Goal: Task Accomplishment & Management: Complete application form

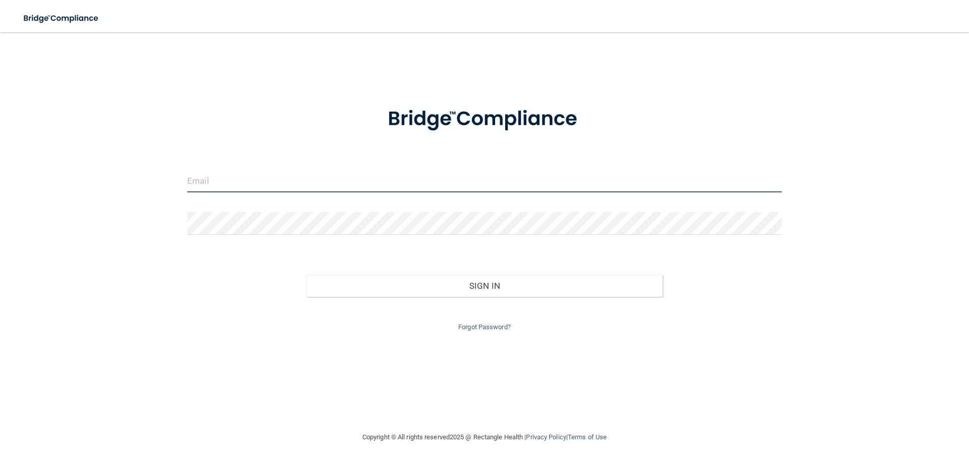
type input "[EMAIL_ADDRESS][DOMAIN_NAME]"
drag, startPoint x: 302, startPoint y: 181, endPoint x: 170, endPoint y: 190, distance: 132.5
click at [170, 190] on div "[EMAIL_ADDRESS][DOMAIN_NAME] Invalid email/password. You don't have permission …" at bounding box center [484, 231] width 929 height 379
type input "[EMAIL_ADDRESS][DOMAIN_NAME]"
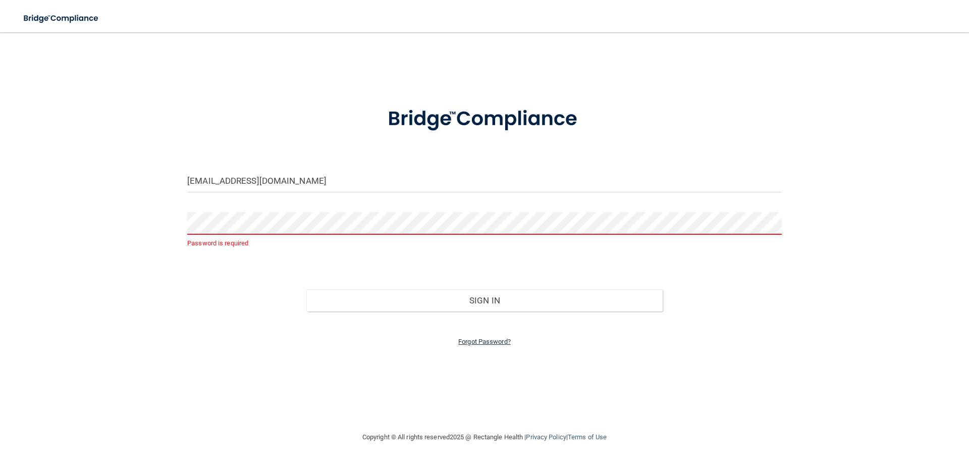
click at [480, 344] on link "Forgot Password?" at bounding box center [484, 342] width 52 height 8
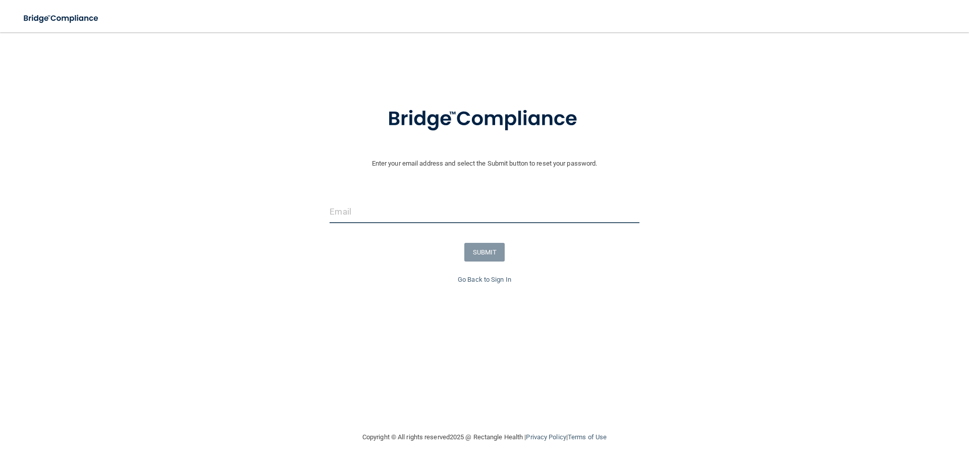
click at [346, 218] on input "email" at bounding box center [484, 211] width 309 height 23
type input "[EMAIL_ADDRESS][DOMAIN_NAME]"
click at [480, 248] on button "SUBMIT" at bounding box center [484, 252] width 41 height 19
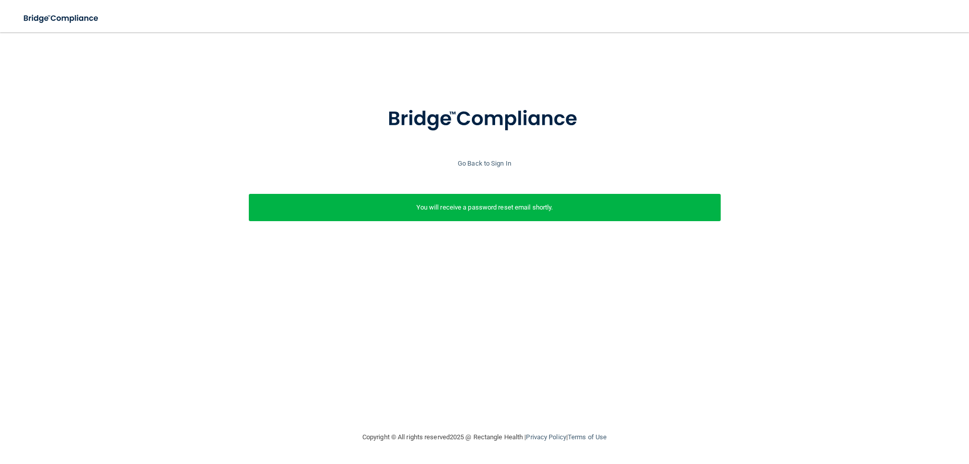
click at [486, 171] on div "Enter your email address and select the Submit button to reset your password. […" at bounding box center [484, 175] width 959 height 164
click at [485, 164] on link "Go Back to Sign In" at bounding box center [484, 163] width 53 height 8
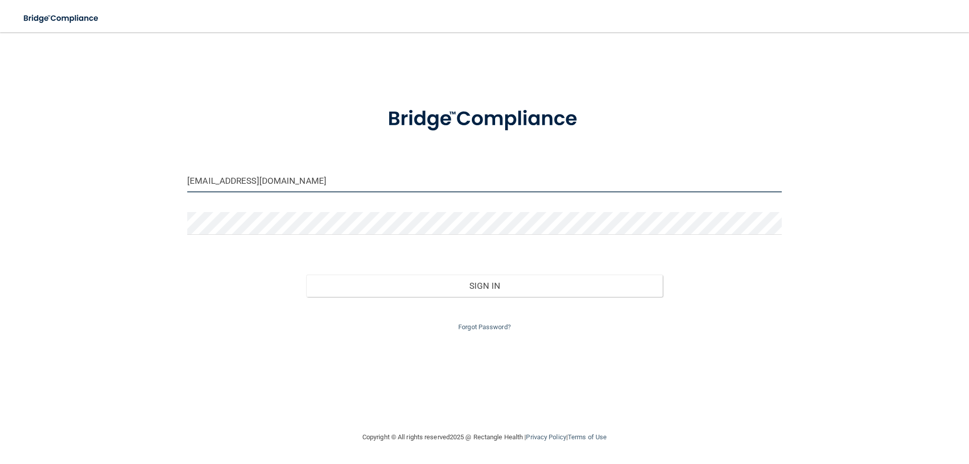
click at [291, 184] on input "[EMAIL_ADDRESS][DOMAIN_NAME]" at bounding box center [484, 181] width 595 height 23
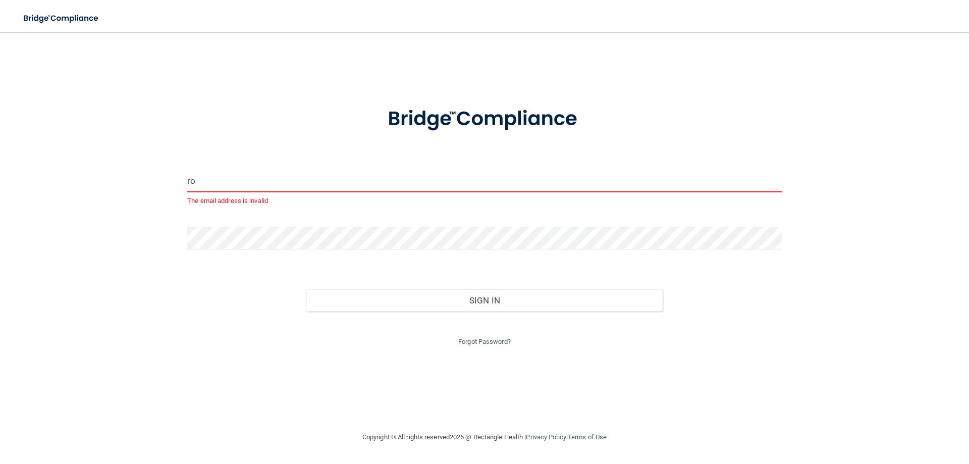
type input "r"
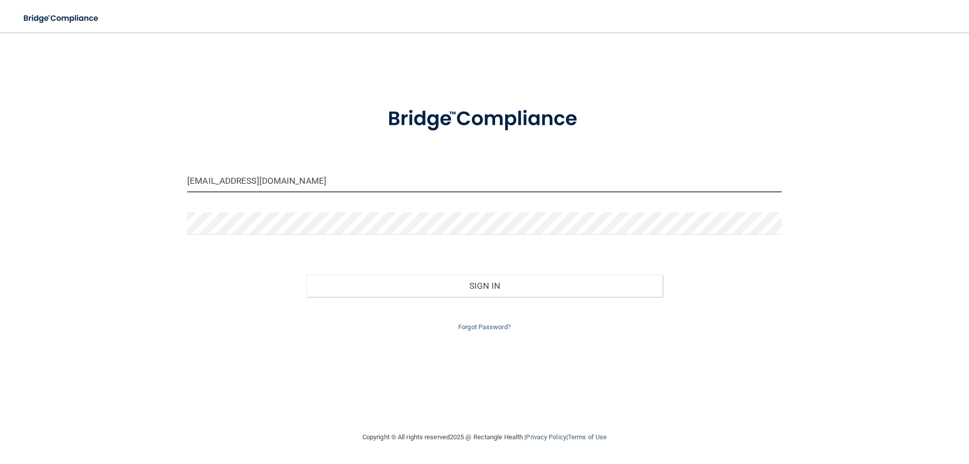
type input "[EMAIL_ADDRESS][DOMAIN_NAME]"
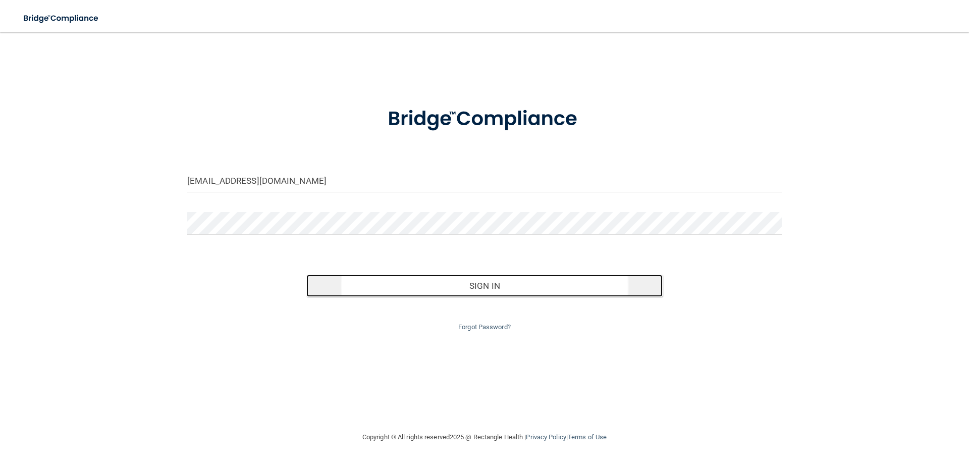
click at [480, 287] on button "Sign In" at bounding box center [484, 286] width 357 height 22
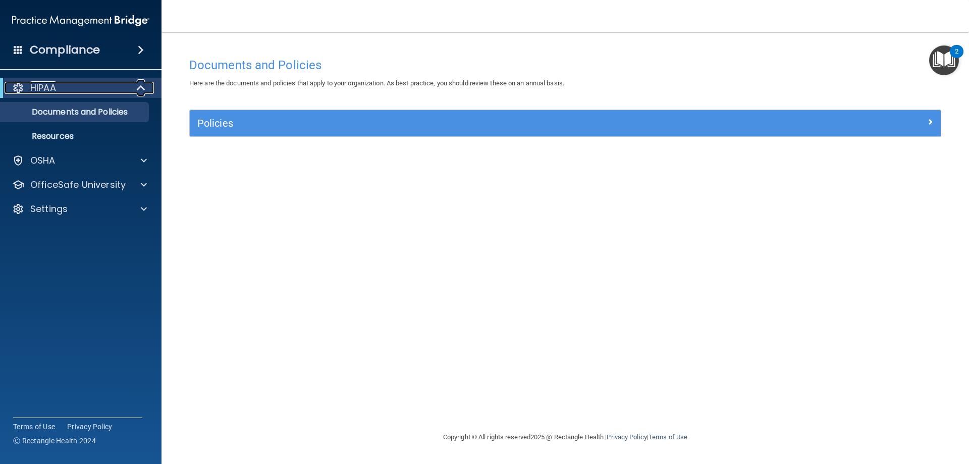
click at [35, 91] on p "HIPAA" at bounding box center [43, 88] width 26 height 12
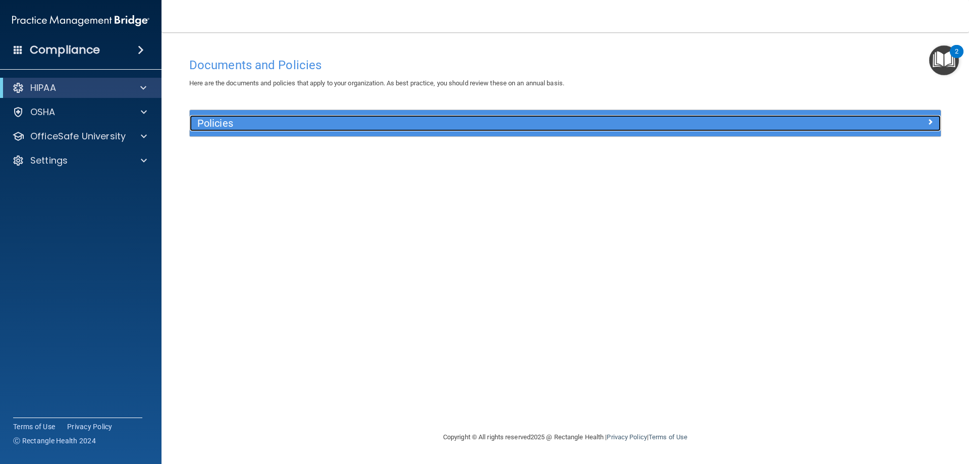
click at [236, 127] on h5 "Policies" at bounding box center [471, 123] width 548 height 11
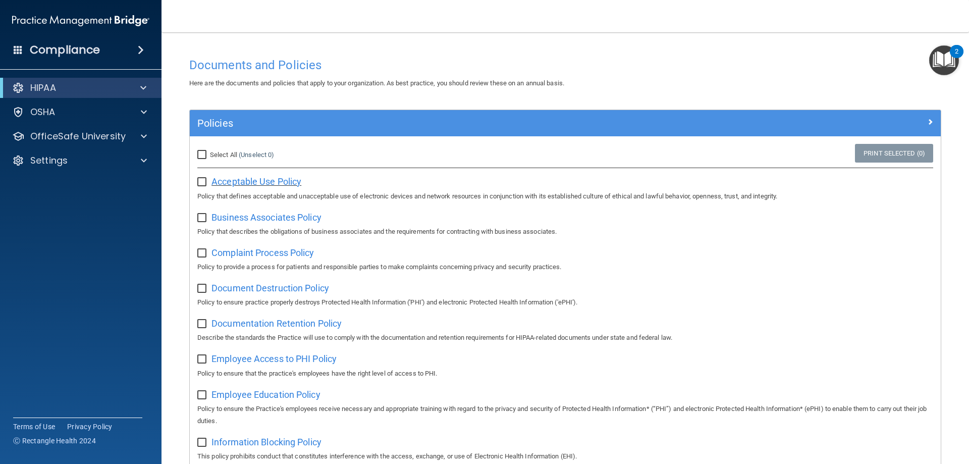
click at [224, 184] on span "Acceptable Use Policy" at bounding box center [256, 181] width 90 height 11
click at [64, 45] on h4 "Compliance" at bounding box center [65, 50] width 70 height 14
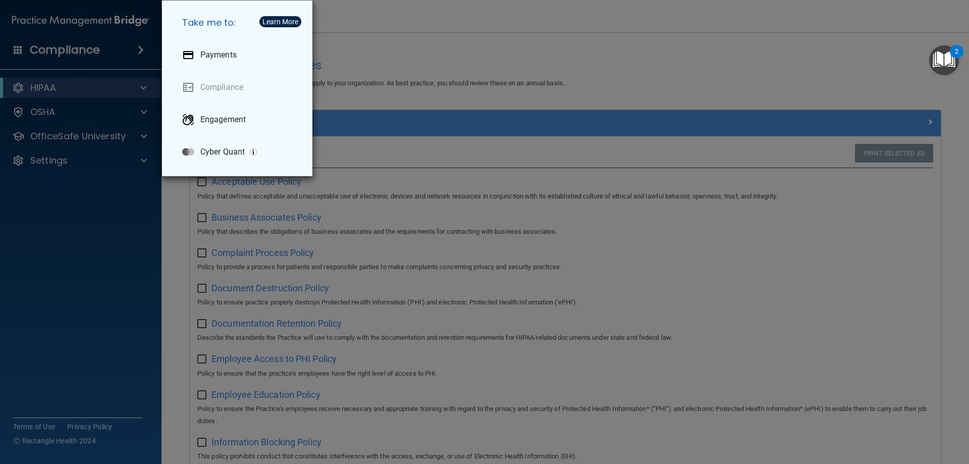
click at [127, 283] on div "Take me to: Payments Compliance Engagement Cyber Quant" at bounding box center [484, 232] width 969 height 464
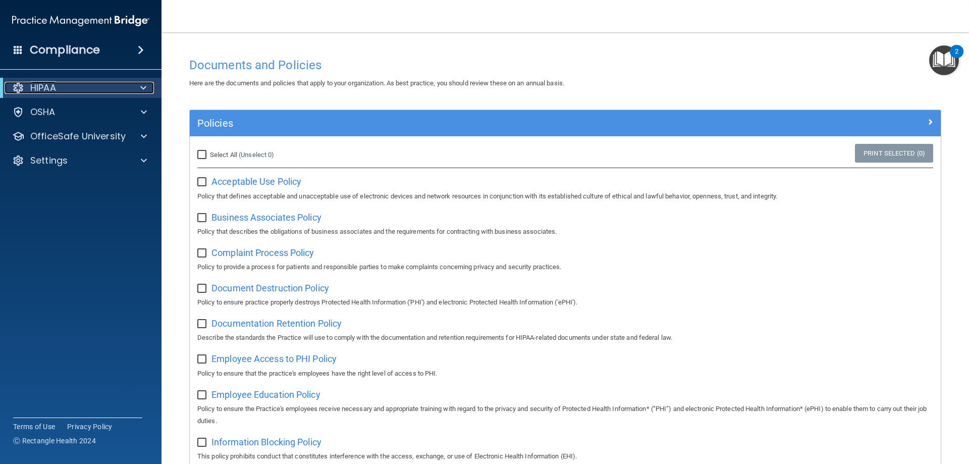
click at [31, 86] on p "HIPAA" at bounding box center [43, 88] width 26 height 12
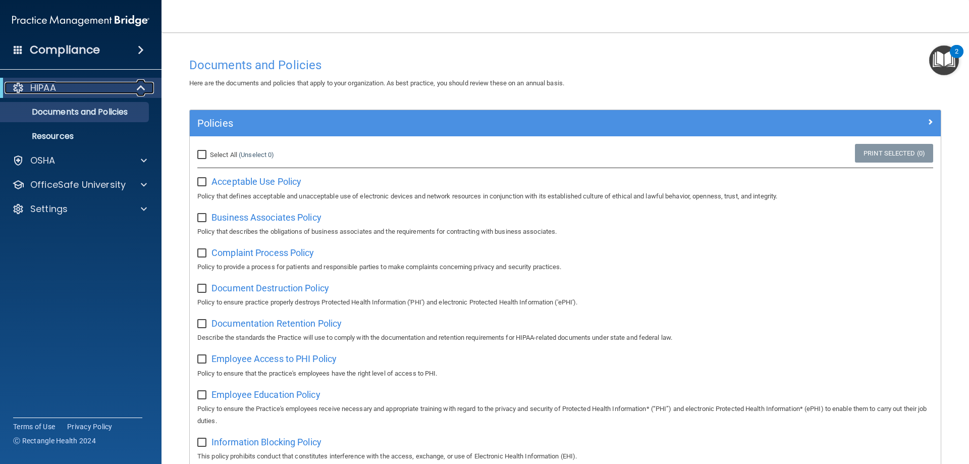
click at [44, 84] on p "HIPAA" at bounding box center [43, 88] width 26 height 12
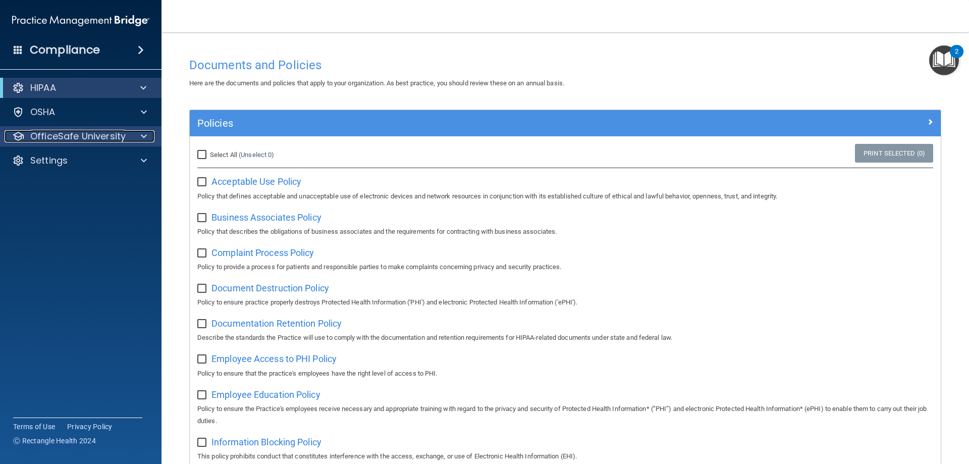
click at [121, 138] on p "OfficeSafe University" at bounding box center [77, 136] width 95 height 12
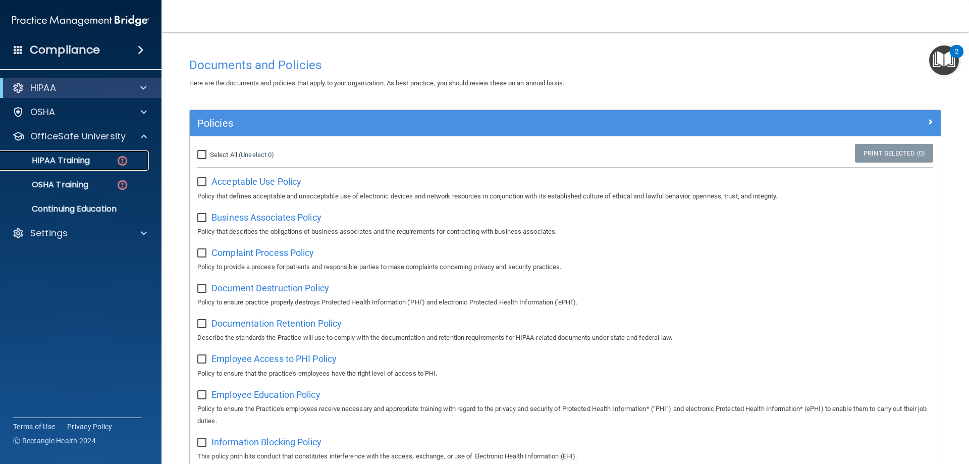
click at [96, 161] on div "HIPAA Training" at bounding box center [76, 160] width 138 height 10
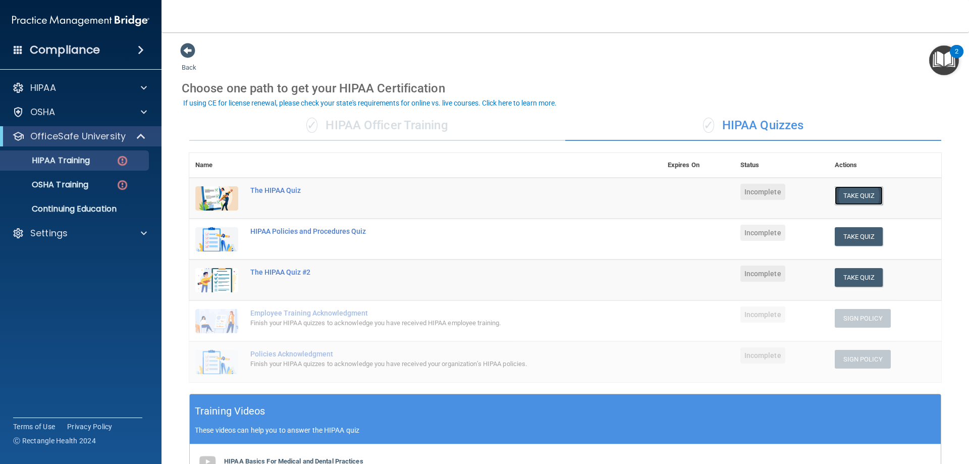
click at [858, 192] on button "Take Quiz" at bounding box center [859, 195] width 48 height 19
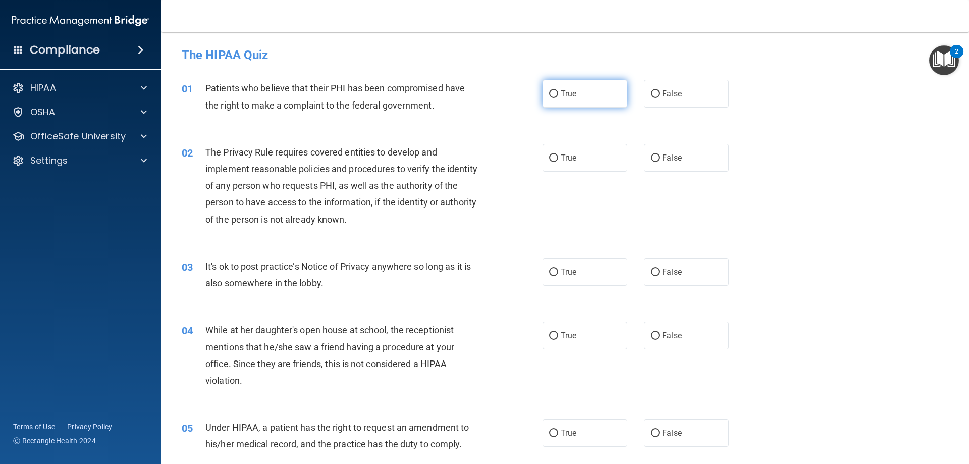
click at [549, 94] on input "True" at bounding box center [553, 94] width 9 height 8
radio input "true"
click at [549, 159] on input "True" at bounding box center [553, 158] width 9 height 8
radio input "true"
click at [651, 268] on input "False" at bounding box center [655, 272] width 9 height 8
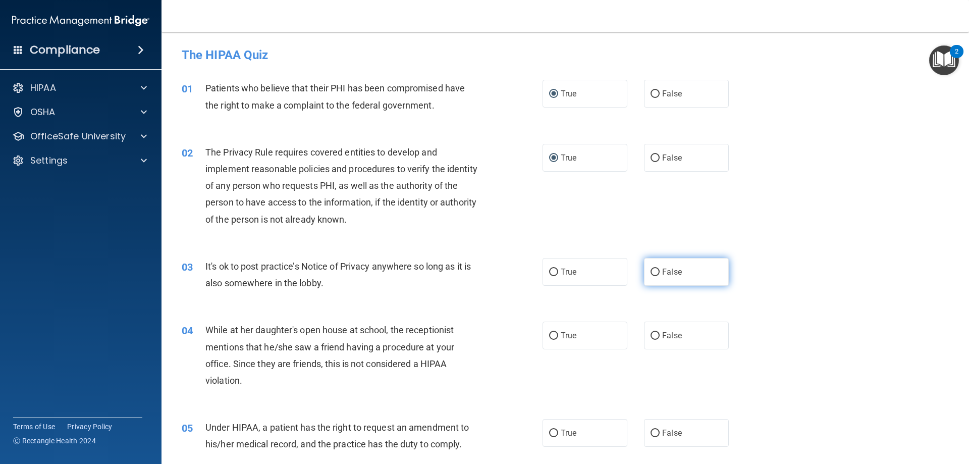
radio input "true"
click at [651, 336] on input "False" at bounding box center [655, 336] width 9 height 8
radio input "true"
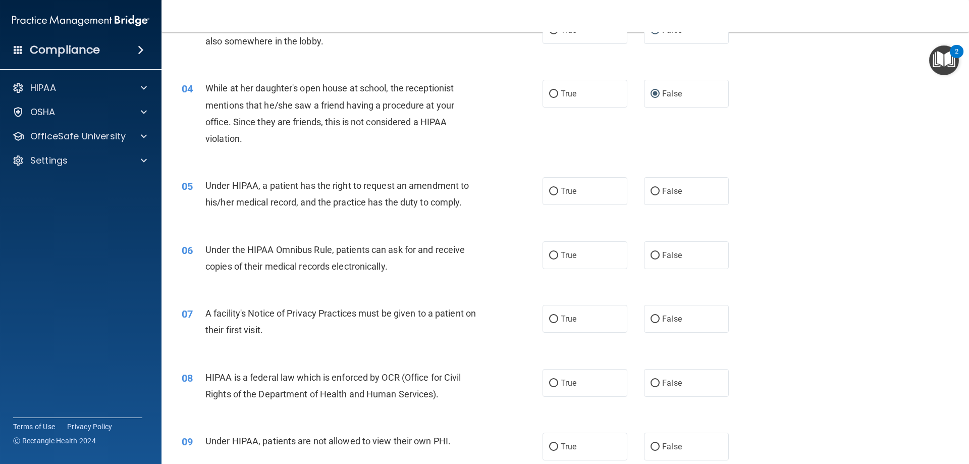
scroll to position [252, 0]
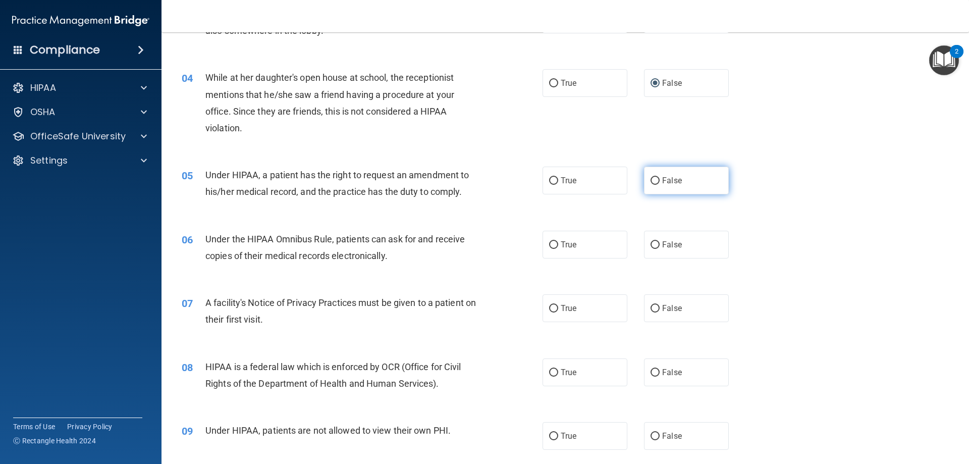
click at [651, 182] on input "False" at bounding box center [655, 181] width 9 height 8
radio input "true"
click at [549, 245] on input "True" at bounding box center [553, 245] width 9 height 8
radio input "true"
click at [561, 305] on span "True" at bounding box center [569, 308] width 16 height 10
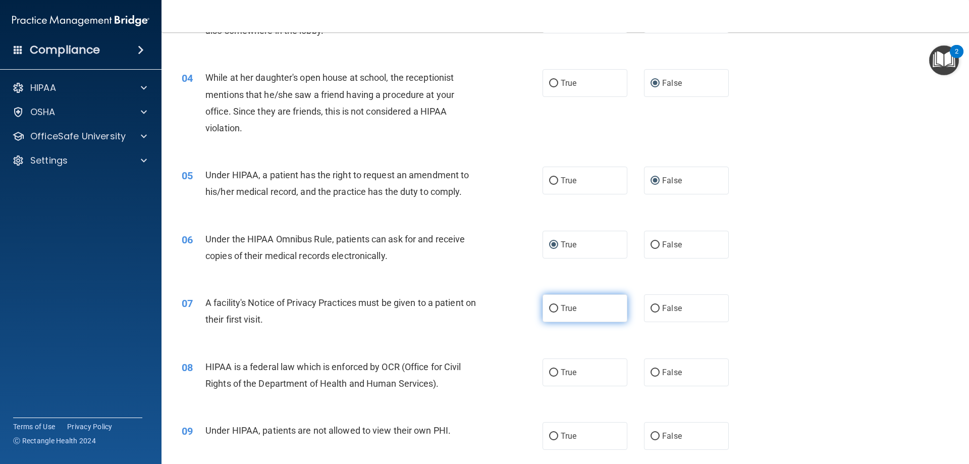
click at [558, 305] on input "True" at bounding box center [553, 309] width 9 height 8
radio input "true"
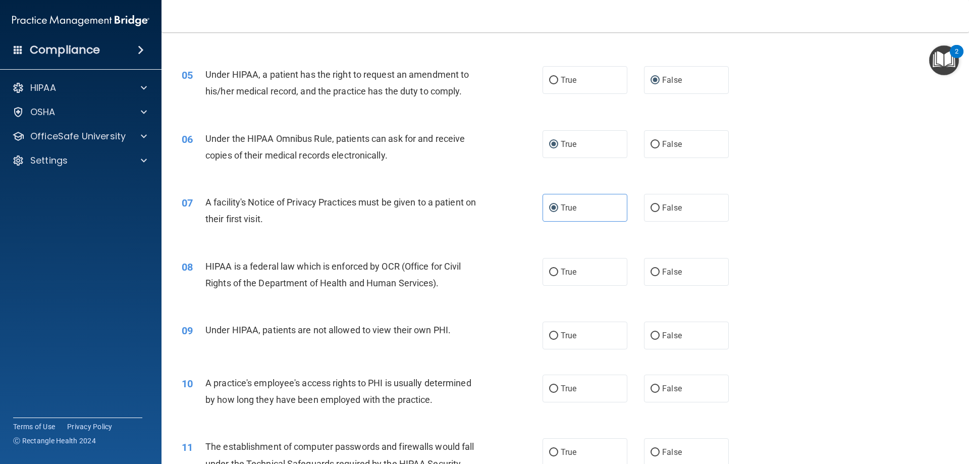
scroll to position [353, 0]
click at [549, 273] on input "True" at bounding box center [553, 272] width 9 height 8
radio input "true"
click at [651, 338] on input "False" at bounding box center [655, 336] width 9 height 8
radio input "true"
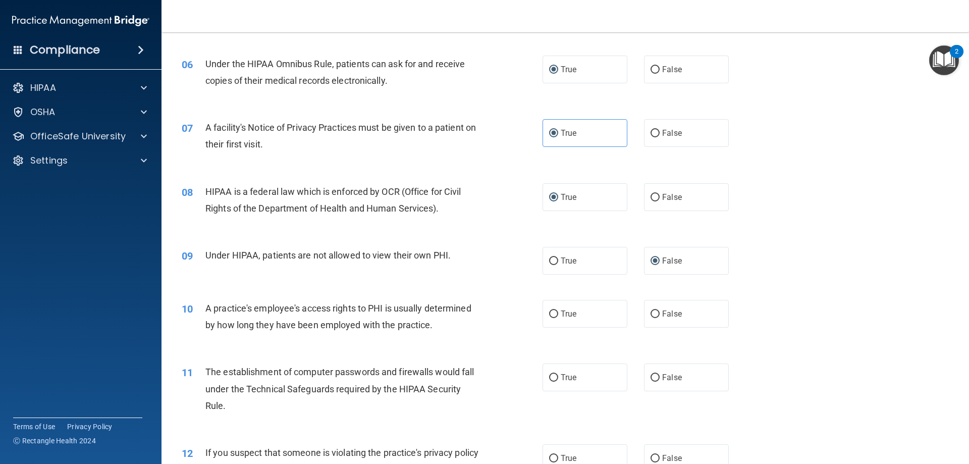
scroll to position [454, 0]
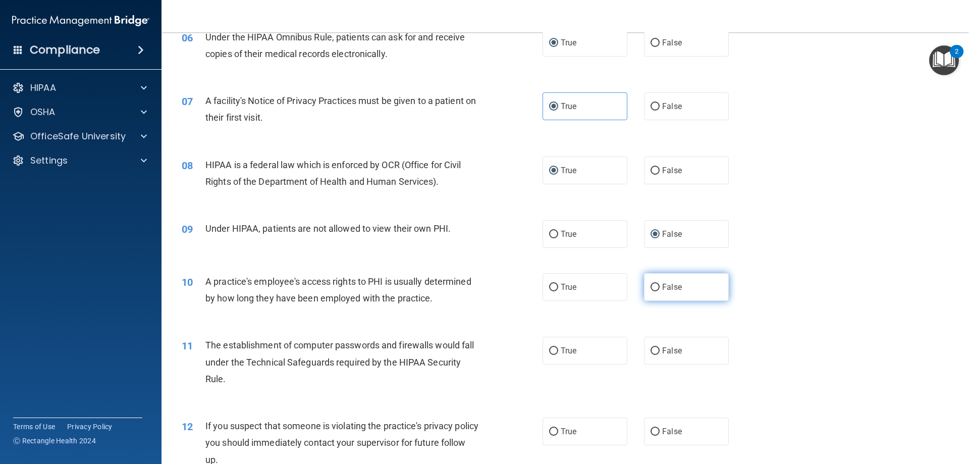
click at [653, 286] on input "False" at bounding box center [655, 288] width 9 height 8
radio input "true"
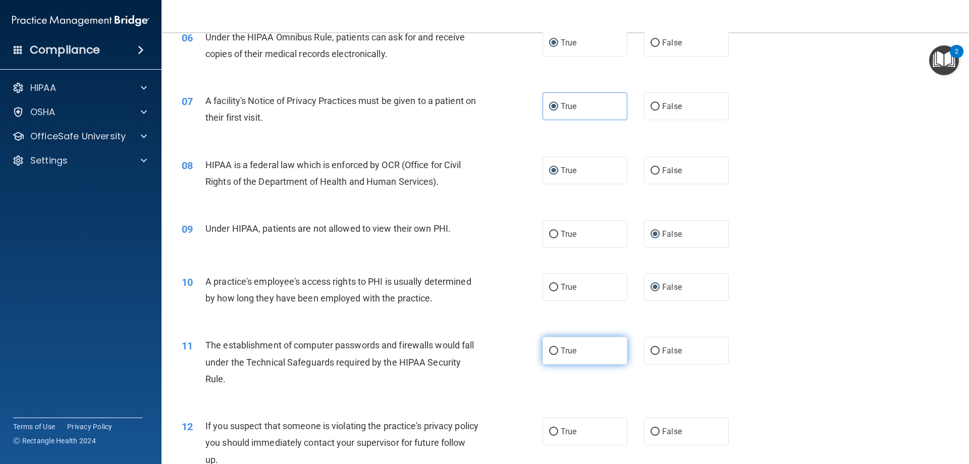
click at [549, 355] on input "True" at bounding box center [553, 351] width 9 height 8
radio input "true"
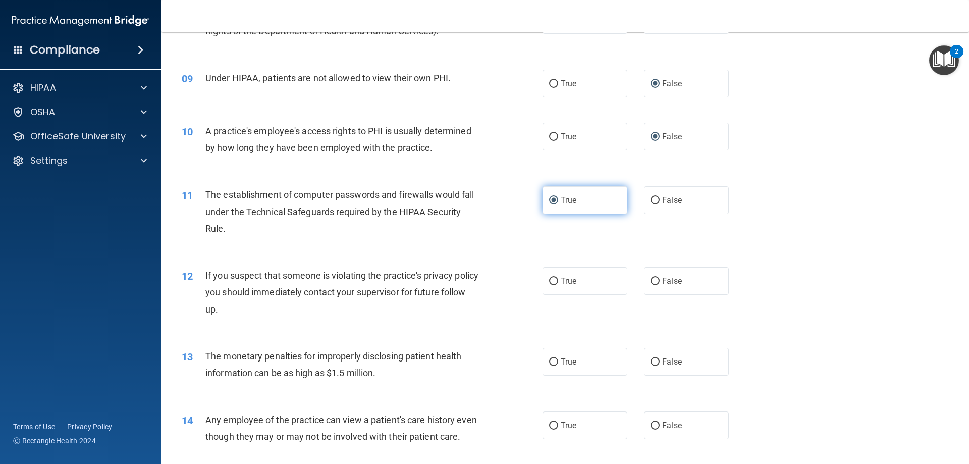
scroll to position [606, 0]
click at [549, 277] on input "True" at bounding box center [553, 281] width 9 height 8
radio input "true"
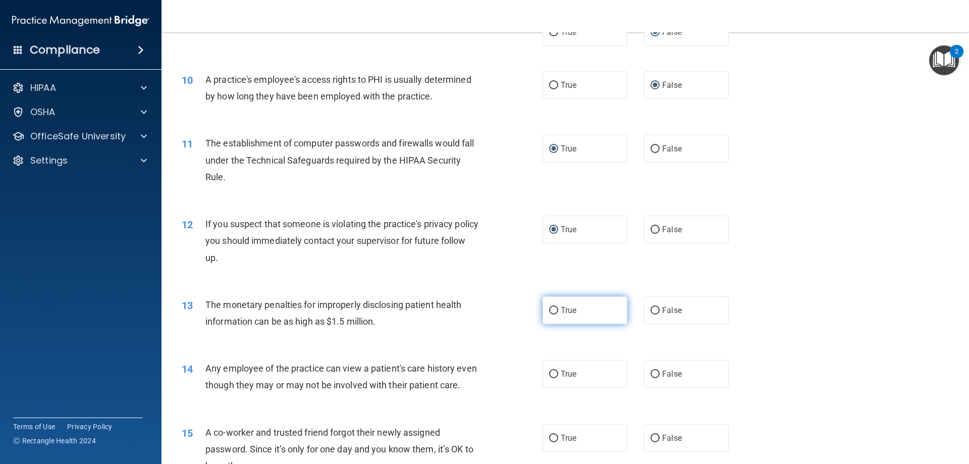
click at [549, 308] on input "True" at bounding box center [553, 311] width 9 height 8
radio input "true"
click at [651, 373] on input "False" at bounding box center [655, 374] width 9 height 8
radio input "true"
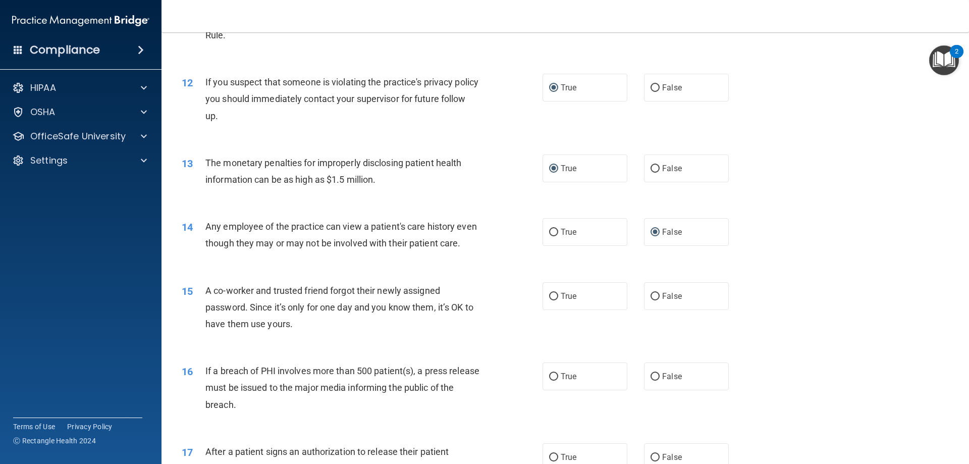
scroll to position [808, 0]
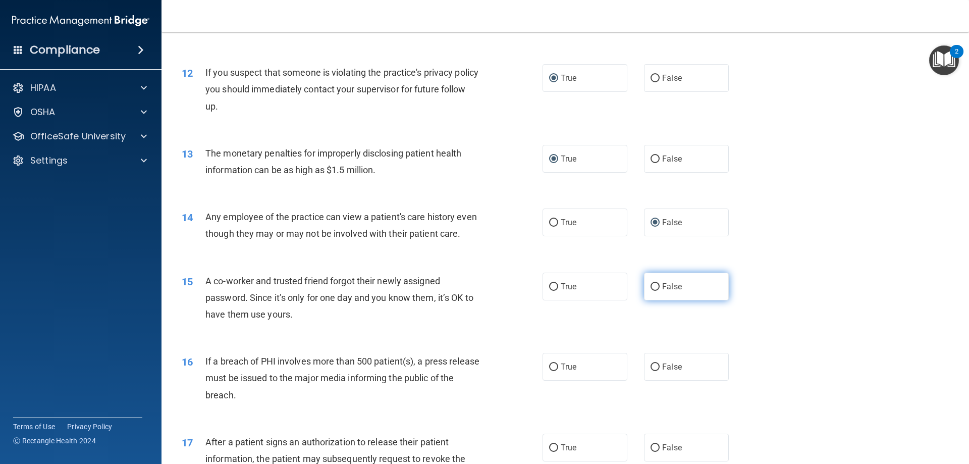
click at [648, 300] on label "False" at bounding box center [686, 287] width 85 height 28
click at [651, 291] on input "False" at bounding box center [655, 287] width 9 height 8
radio input "true"
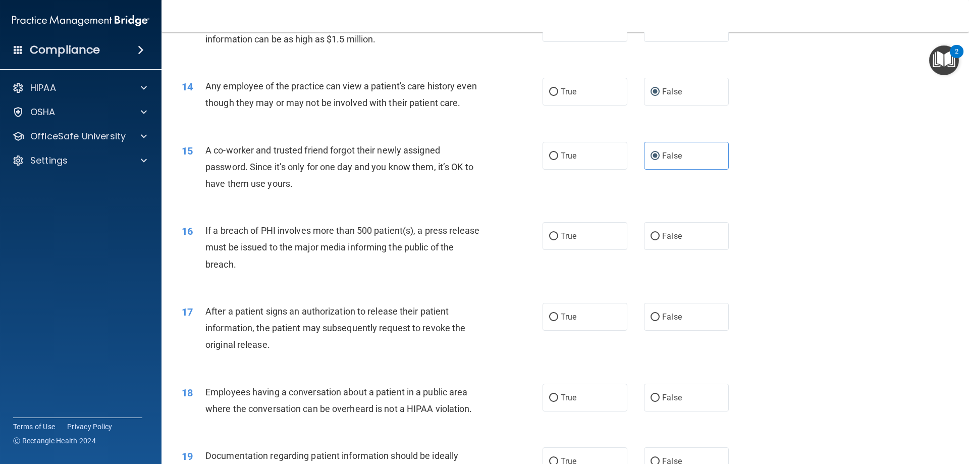
scroll to position [959, 0]
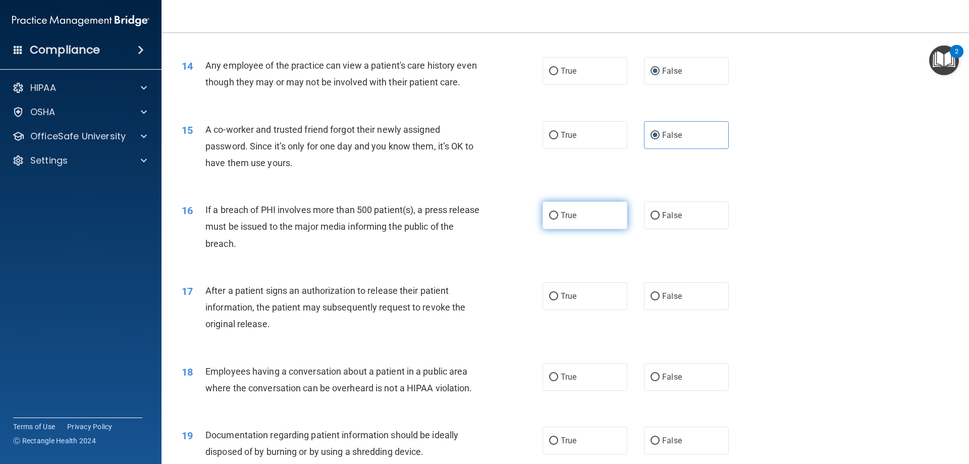
click at [550, 220] on input "True" at bounding box center [553, 216] width 9 height 8
radio input "true"
click at [552, 300] on input "True" at bounding box center [553, 297] width 9 height 8
radio input "true"
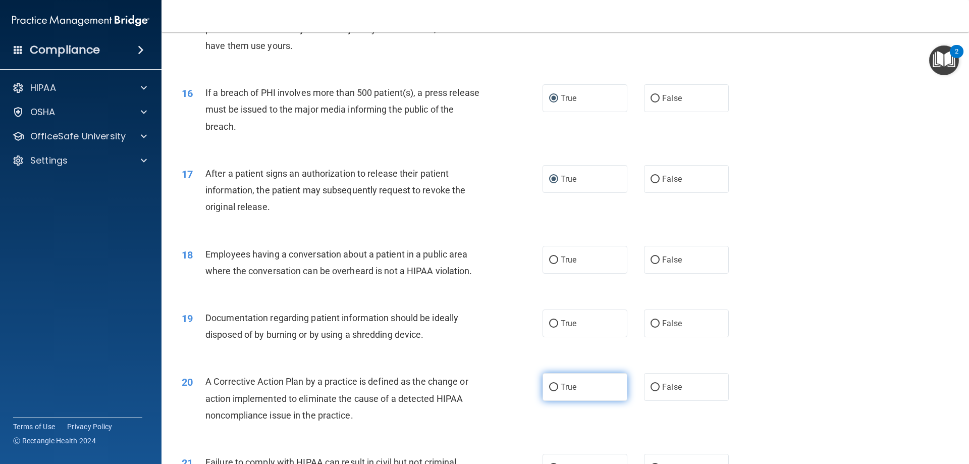
scroll to position [1110, 0]
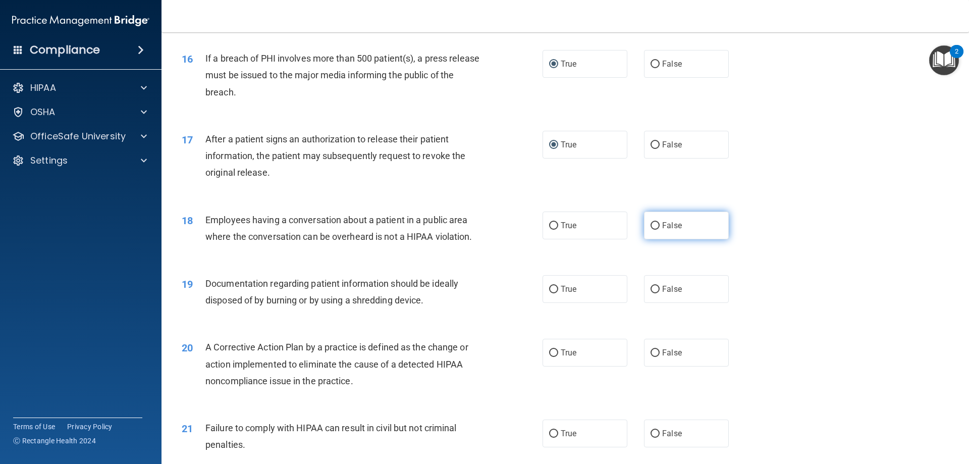
click at [653, 230] on input "False" at bounding box center [655, 226] width 9 height 8
radio input "true"
click at [550, 303] on label "True" at bounding box center [585, 289] width 85 height 28
click at [550, 293] on input "True" at bounding box center [553, 290] width 9 height 8
radio input "true"
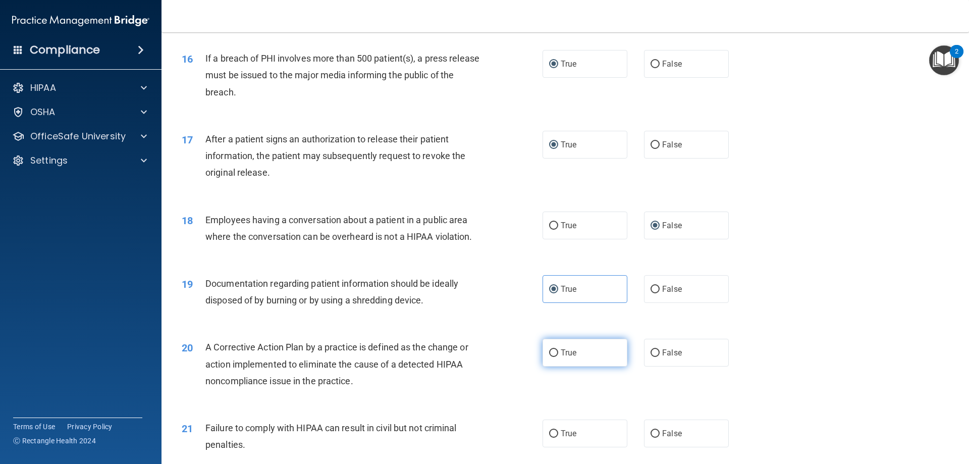
click at [552, 357] on input "True" at bounding box center [553, 353] width 9 height 8
radio input "true"
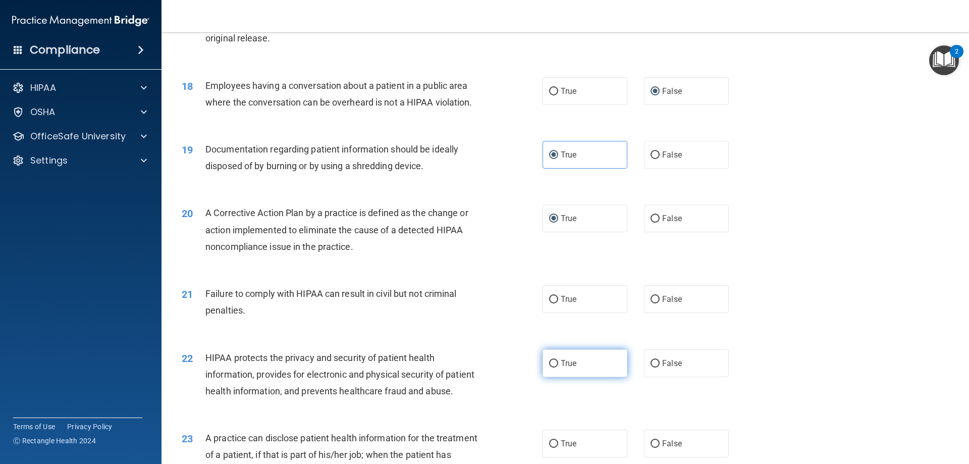
scroll to position [1262, 0]
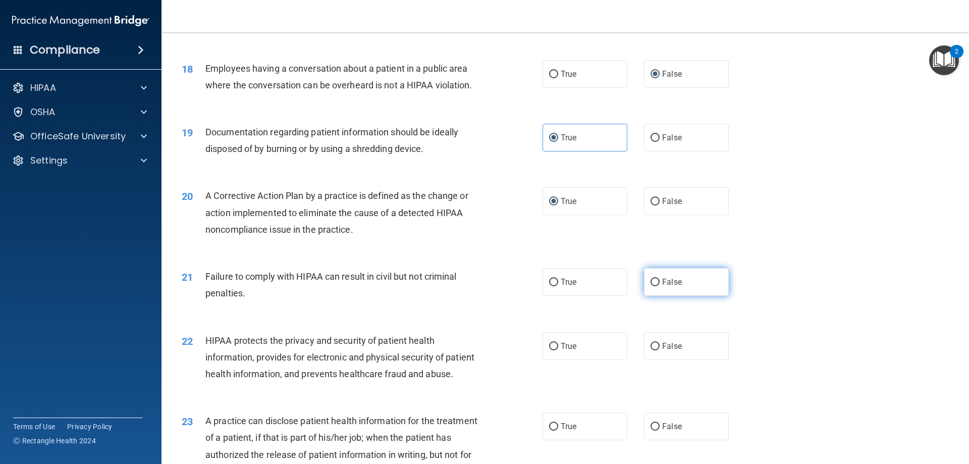
click at [651, 286] on input "False" at bounding box center [655, 283] width 9 height 8
radio input "true"
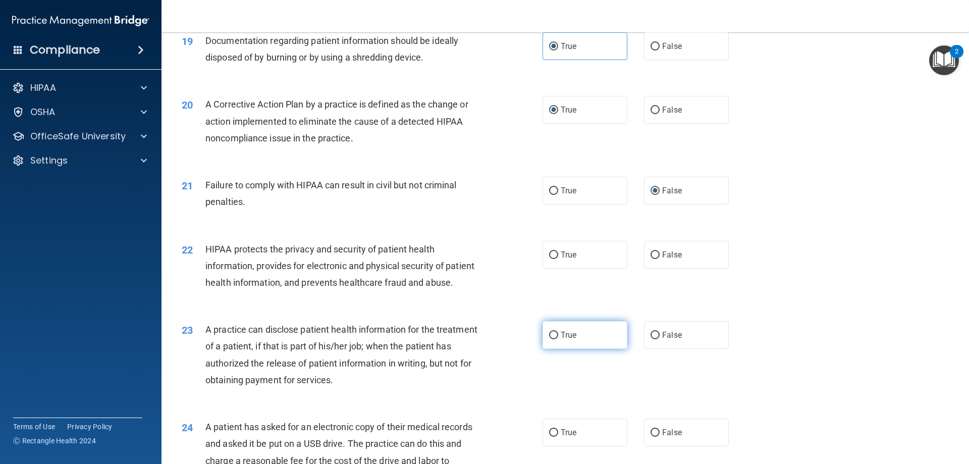
scroll to position [1363, 0]
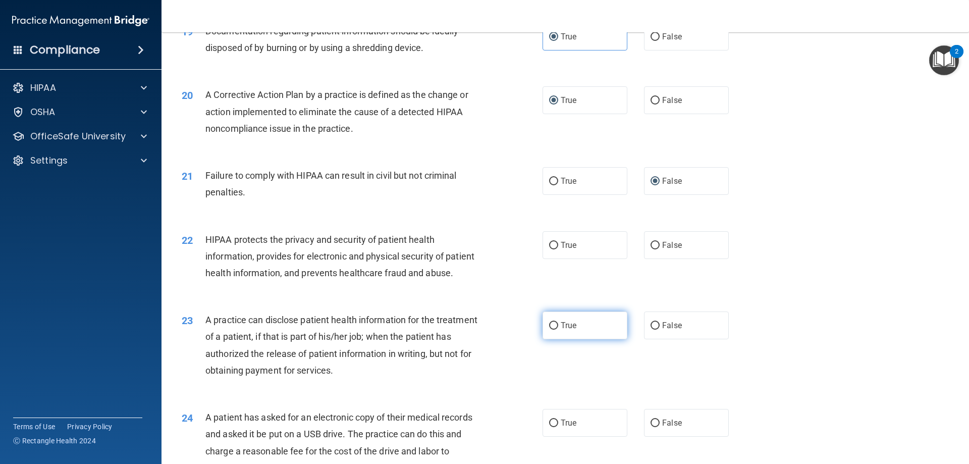
click at [551, 330] on input "True" at bounding box center [553, 326] width 9 height 8
radio input "true"
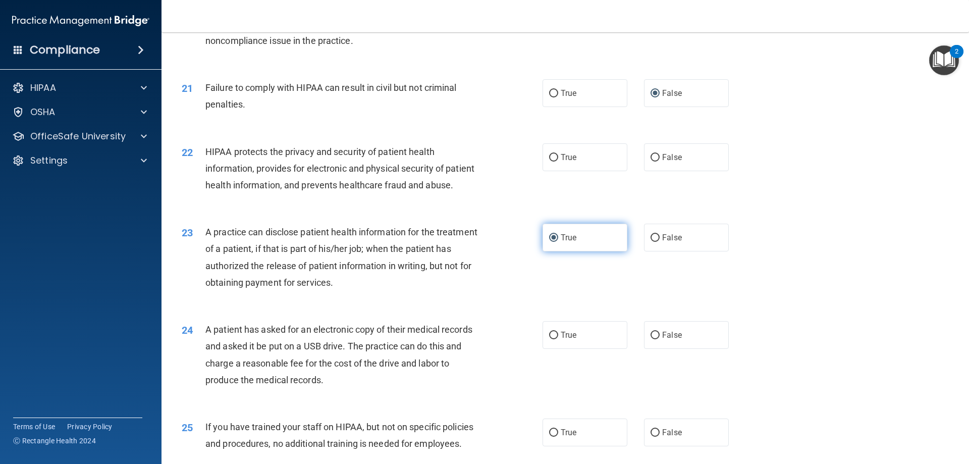
scroll to position [1514, 0]
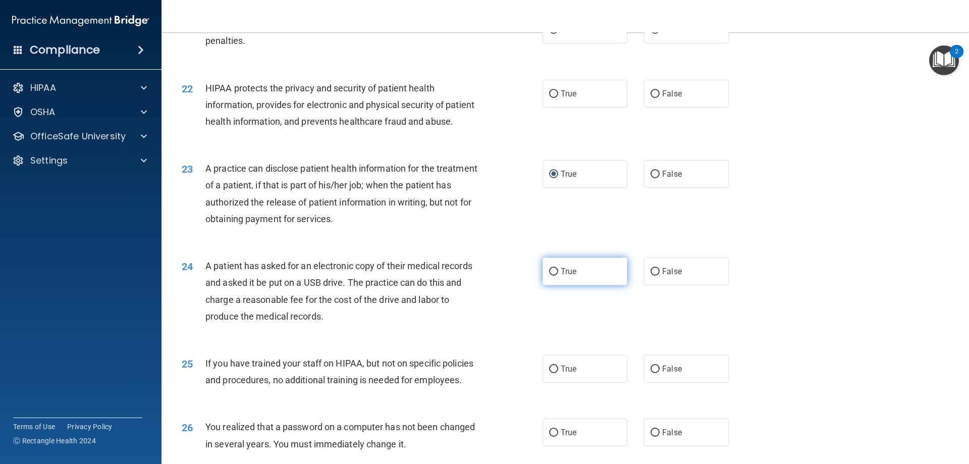
click at [550, 276] on input "True" at bounding box center [553, 272] width 9 height 8
radio input "true"
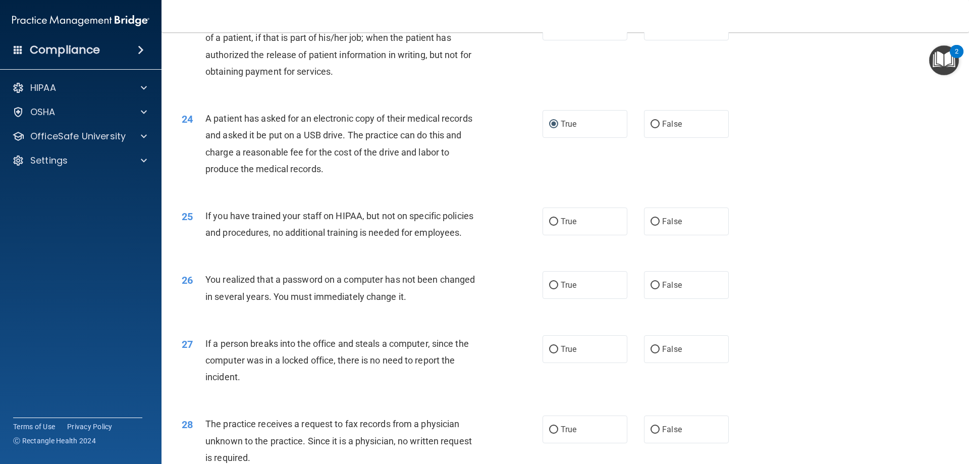
scroll to position [1665, 0]
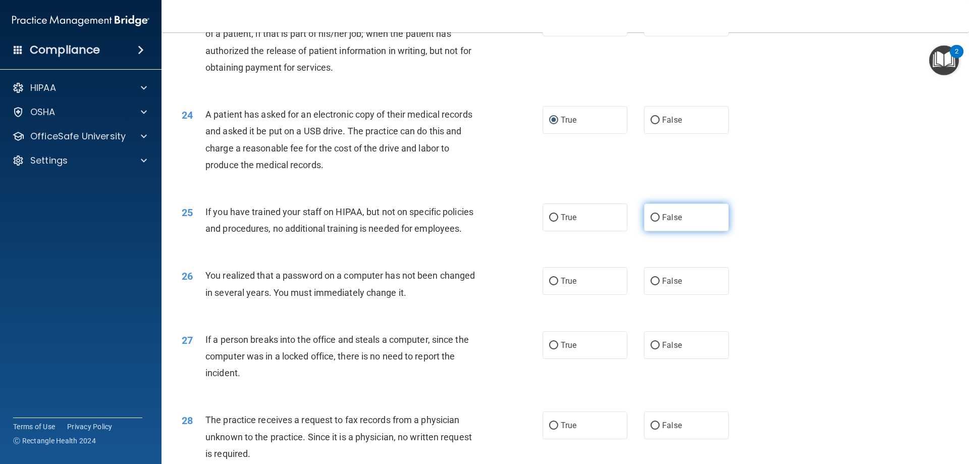
click at [654, 222] on input "False" at bounding box center [655, 218] width 9 height 8
radio input "true"
click at [563, 286] on span "True" at bounding box center [569, 281] width 16 height 10
click at [558, 285] on input "True" at bounding box center [553, 282] width 9 height 8
radio input "true"
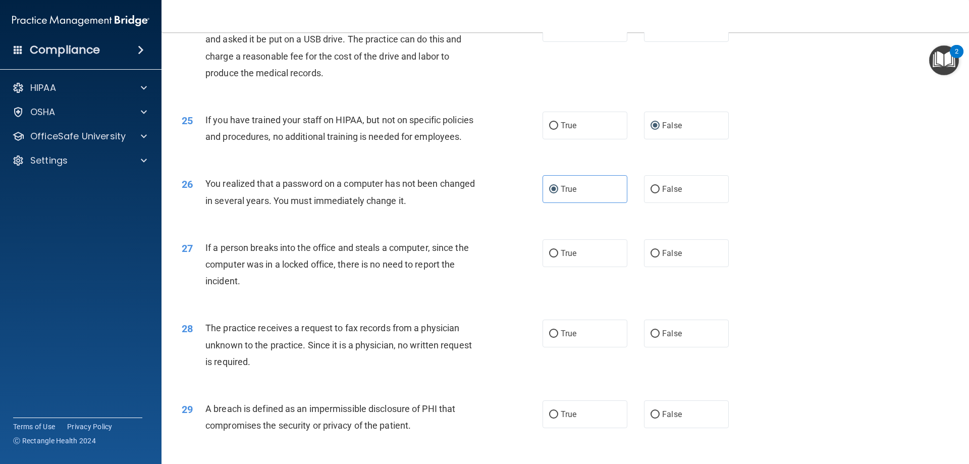
scroll to position [1766, 0]
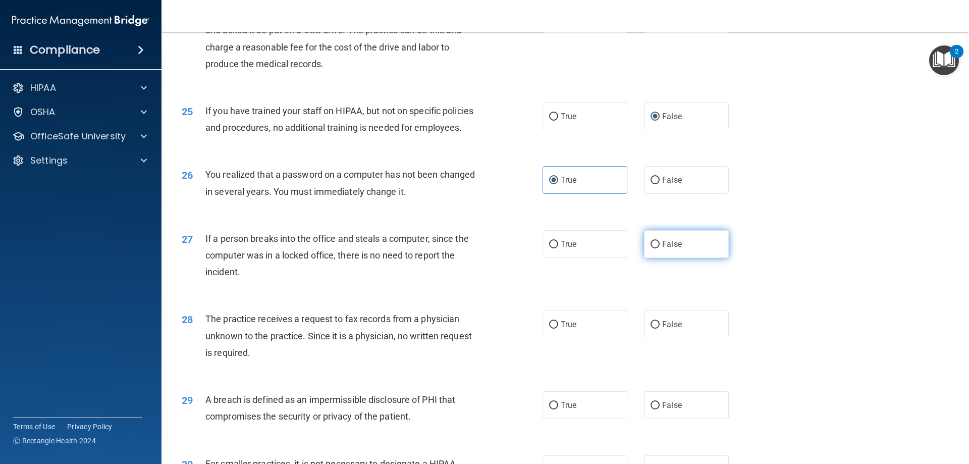
click at [651, 248] on input "False" at bounding box center [655, 245] width 9 height 8
radio input "true"
click at [665, 329] on span "False" at bounding box center [672, 324] width 20 height 10
click at [660, 329] on input "False" at bounding box center [655, 325] width 9 height 8
radio input "true"
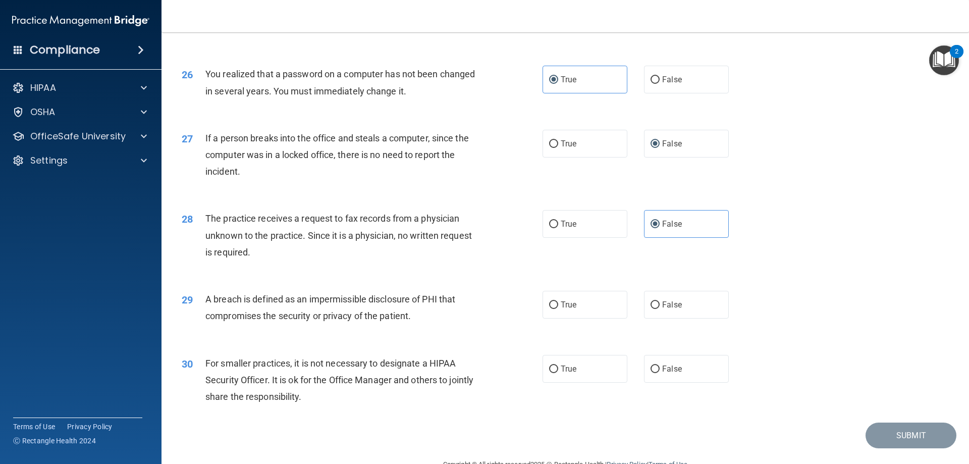
scroll to position [1867, 0]
click at [553, 308] on input "True" at bounding box center [553, 305] width 9 height 8
radio input "true"
click at [657, 382] on label "False" at bounding box center [686, 368] width 85 height 28
click at [657, 372] on input "False" at bounding box center [655, 369] width 9 height 8
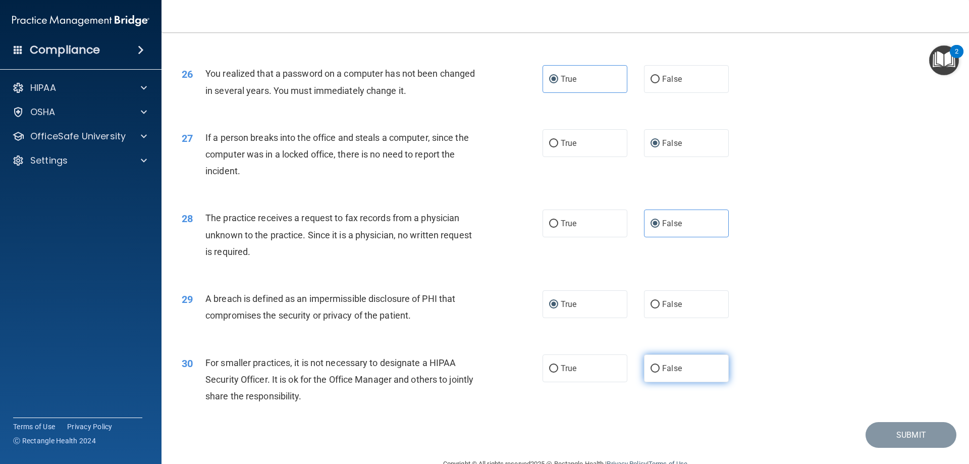
radio input "true"
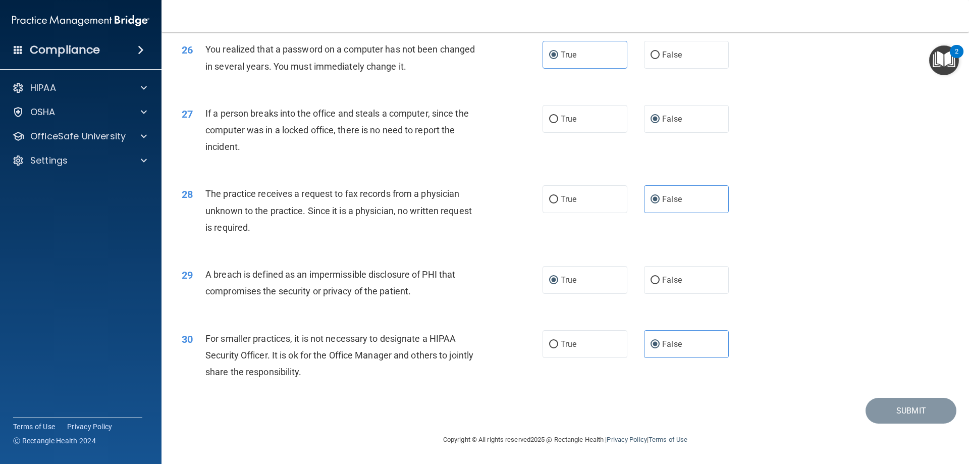
scroll to position [1925, 0]
click at [744, 417] on div "Submit" at bounding box center [565, 411] width 782 height 26
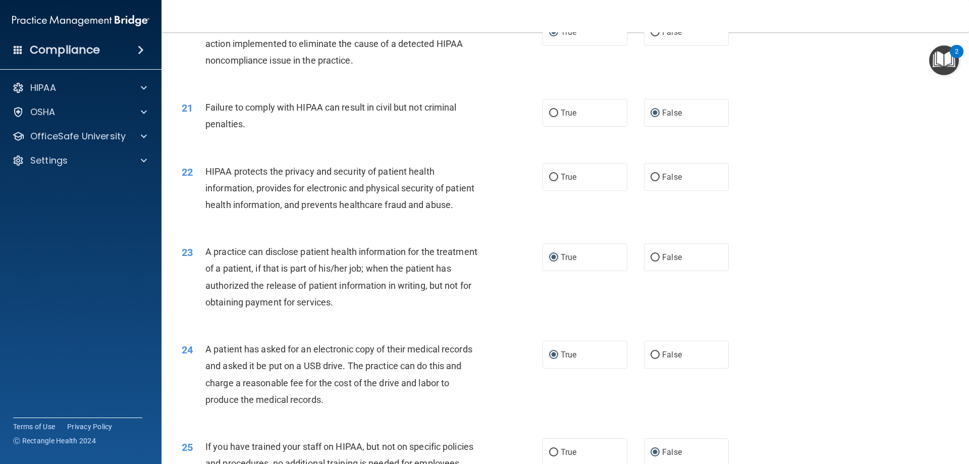
scroll to position [1420, 0]
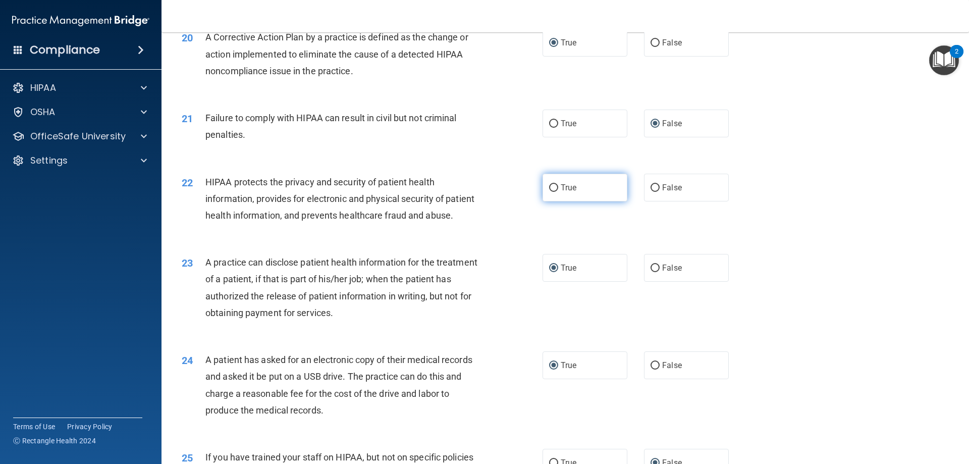
click at [549, 192] on input "True" at bounding box center [553, 188] width 9 height 8
radio input "true"
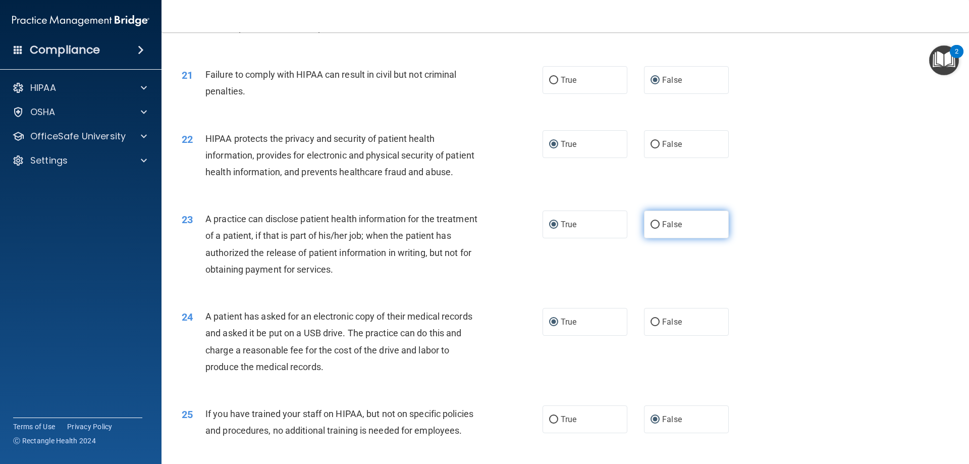
click at [656, 238] on label "False" at bounding box center [686, 224] width 85 height 28
click at [656, 229] on input "False" at bounding box center [655, 225] width 9 height 8
radio input "true"
radio input "false"
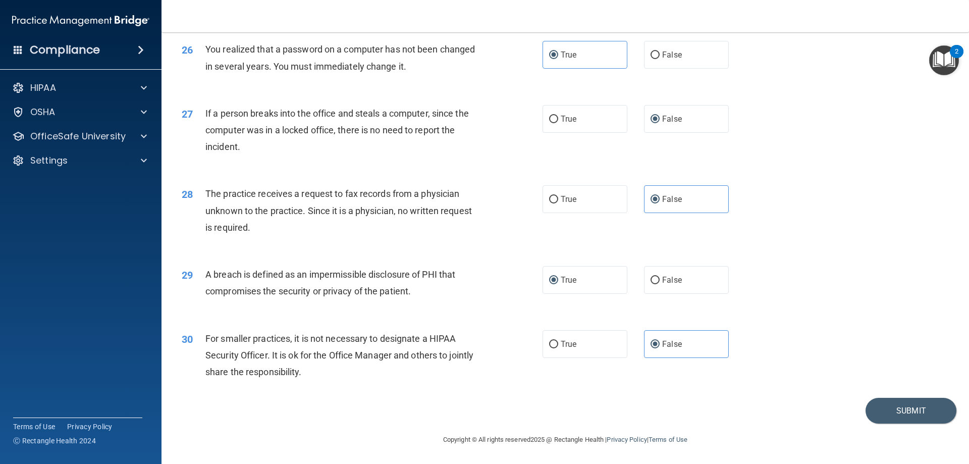
scroll to position [1925, 0]
click at [897, 412] on button "Submit" at bounding box center [911, 411] width 91 height 26
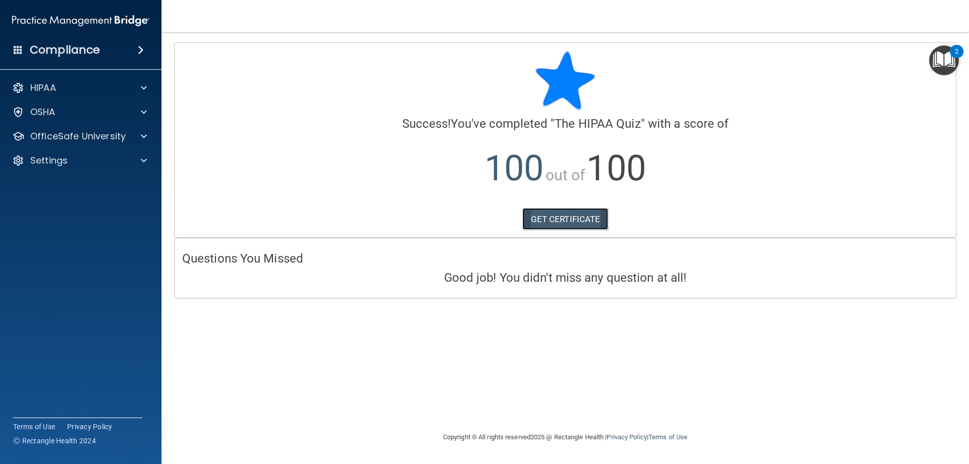
click at [568, 217] on link "GET CERTIFICATE" at bounding box center [565, 219] width 86 height 22
